Goal: Task Accomplishment & Management: Manage account settings

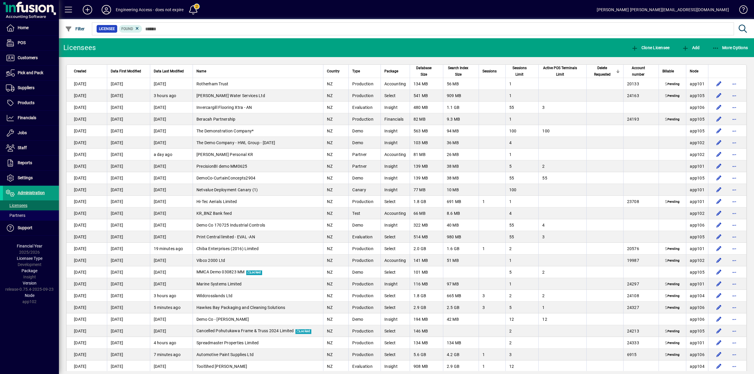
click at [599, 71] on span "Delete Requested" at bounding box center [602, 71] width 24 height 13
click at [598, 71] on span "Delete Requested" at bounding box center [602, 71] width 24 height 13
click at [690, 71] on span "Node" at bounding box center [694, 71] width 9 height 6
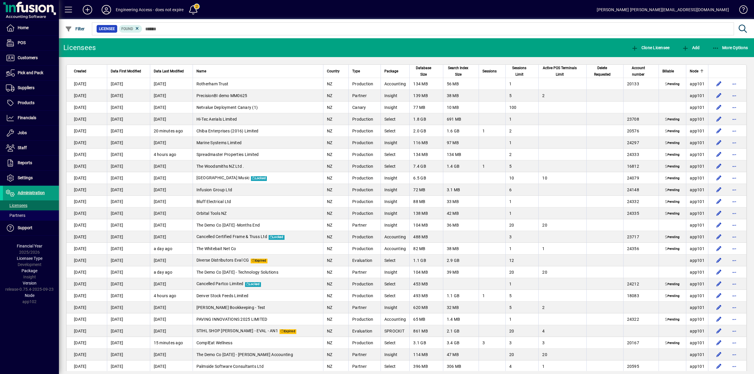
click at [690, 71] on span "Node" at bounding box center [694, 71] width 9 height 6
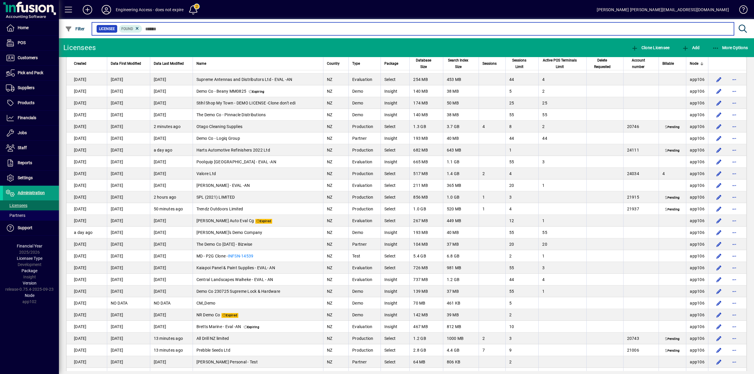
scroll to position [589, 0]
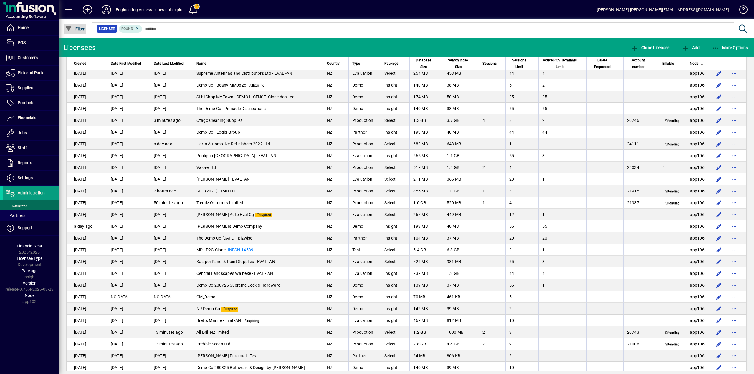
click at [78, 28] on span "Filter" at bounding box center [75, 28] width 20 height 5
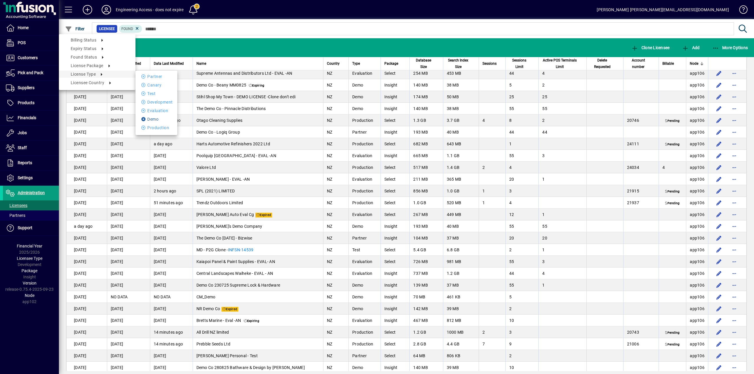
click at [158, 117] on li "Demo" at bounding box center [156, 119] width 42 height 7
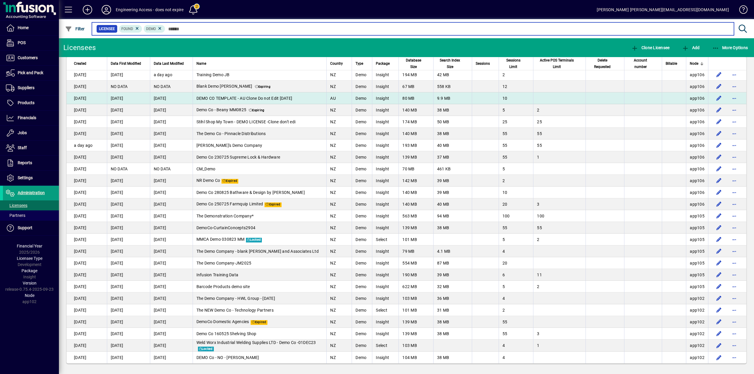
scroll to position [103, 0]
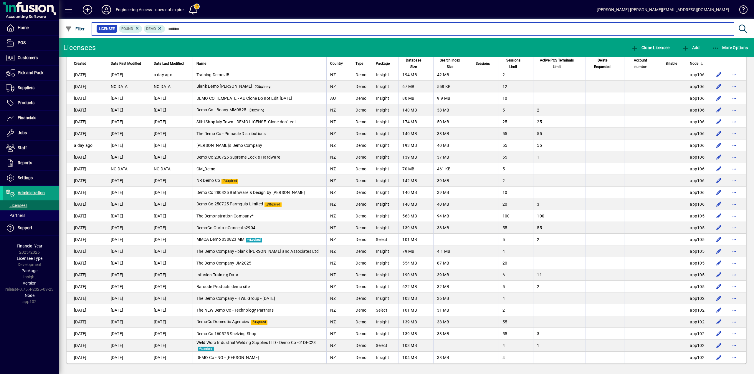
click at [400, 29] on input "text" at bounding box center [447, 29] width 564 height 8
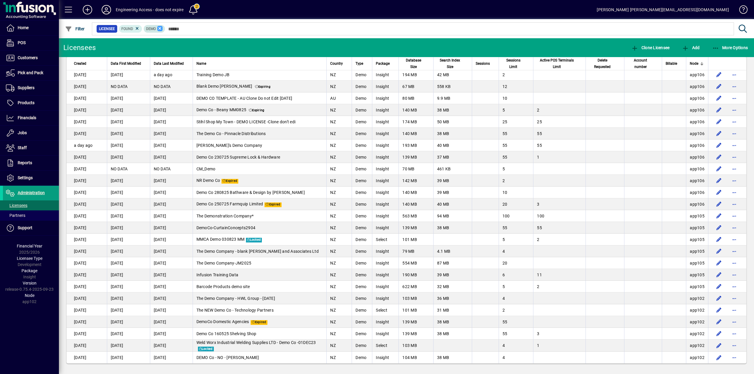
click at [159, 29] on icon at bounding box center [159, 28] width 5 height 5
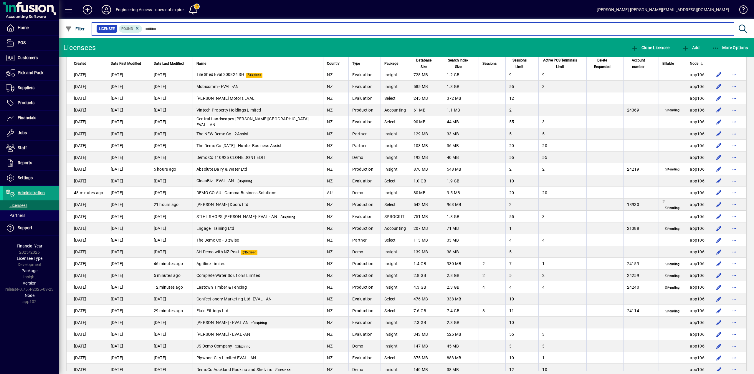
scroll to position [589, 0]
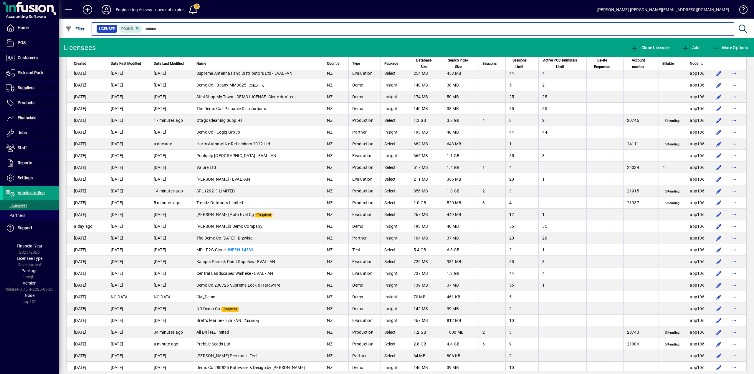
click at [243, 30] on input "text" at bounding box center [435, 29] width 587 height 8
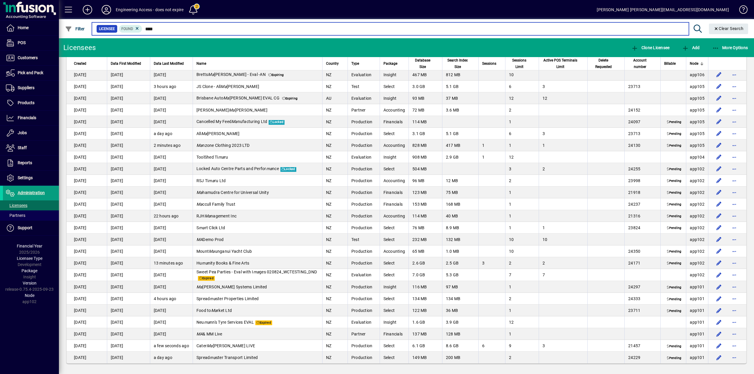
scroll to position [68, 0]
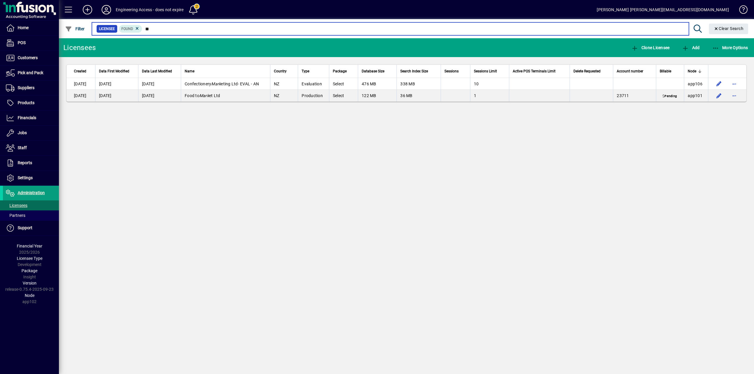
type input "*"
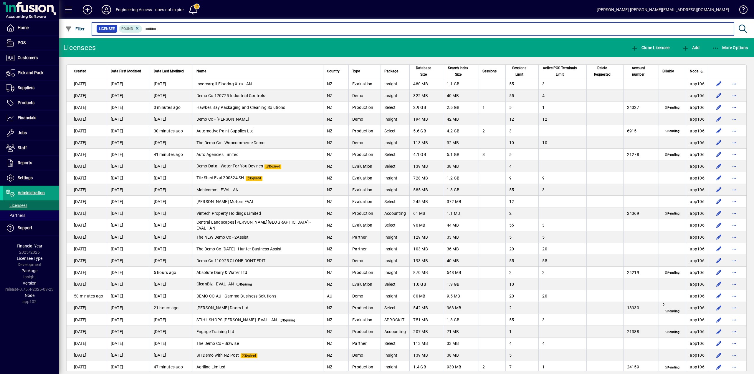
click at [183, 28] on input "text" at bounding box center [435, 29] width 587 height 8
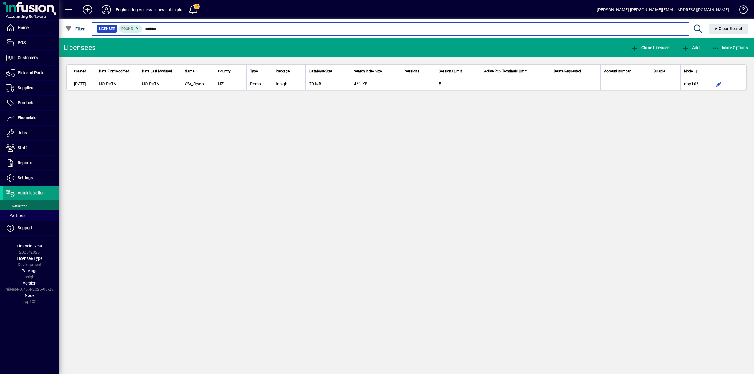
click at [163, 29] on input "******" at bounding box center [412, 29] width 541 height 8
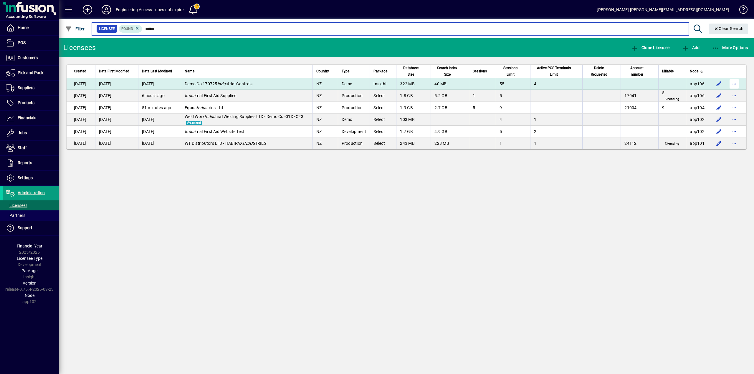
type input "*****"
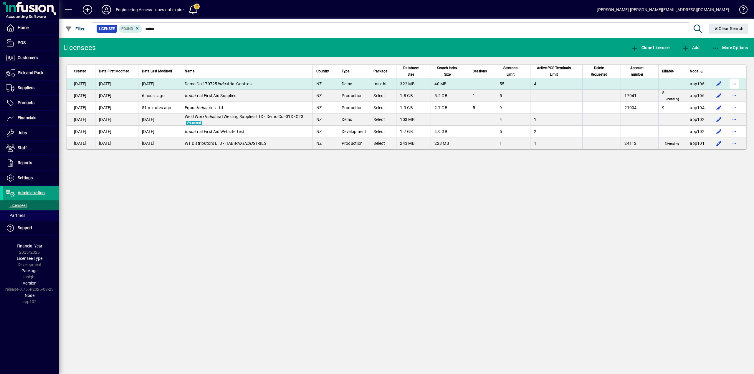
click at [736, 84] on span "button" at bounding box center [734, 84] width 14 height 14
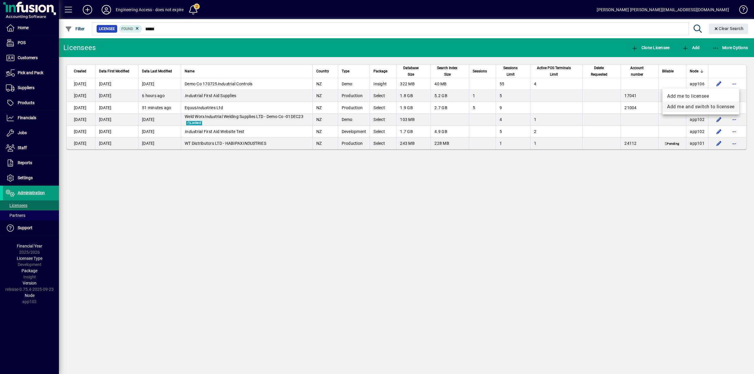
click at [702, 108] on span "Add me and switch to licensee" at bounding box center [700, 106] width 67 height 7
